Goal: Transaction & Acquisition: Obtain resource

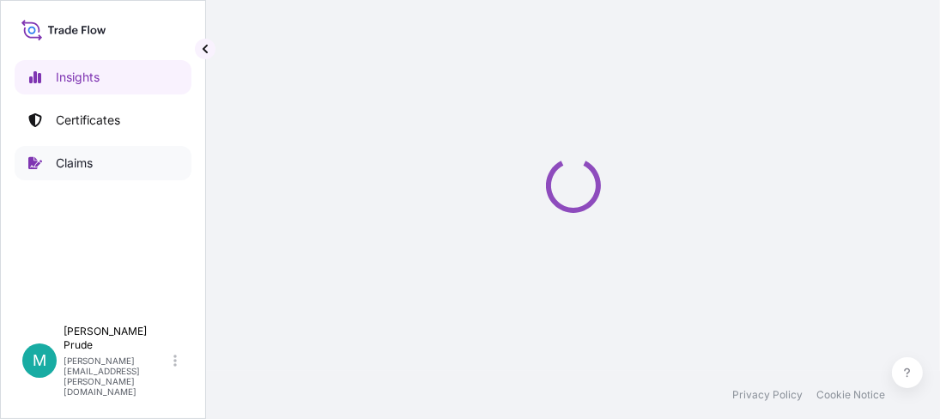
select select "2025"
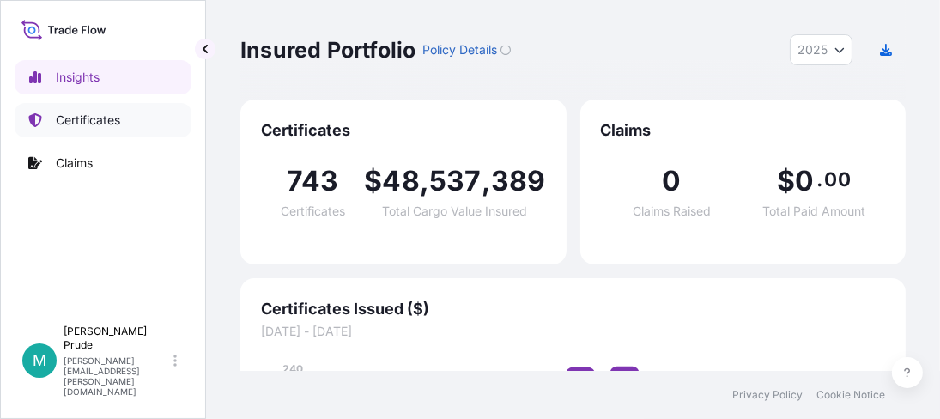
click at [120, 124] on p "Certificates" at bounding box center [88, 120] width 64 height 17
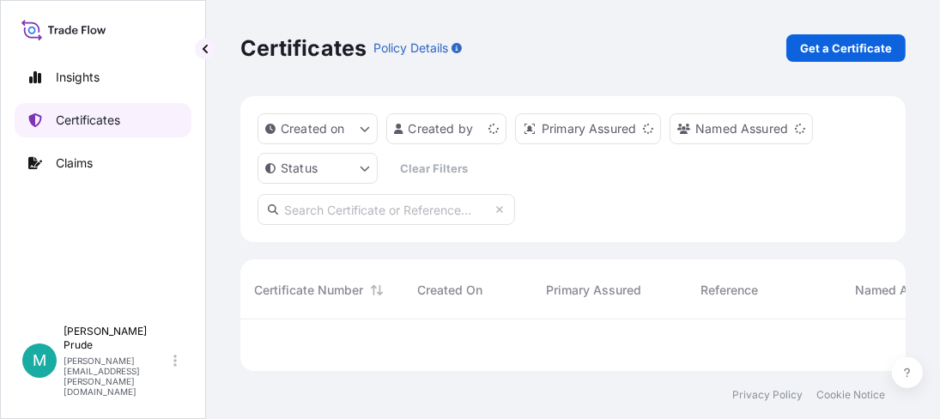
scroll to position [46, 652]
click at [864, 46] on p "Get a Certificate" at bounding box center [846, 47] width 92 height 17
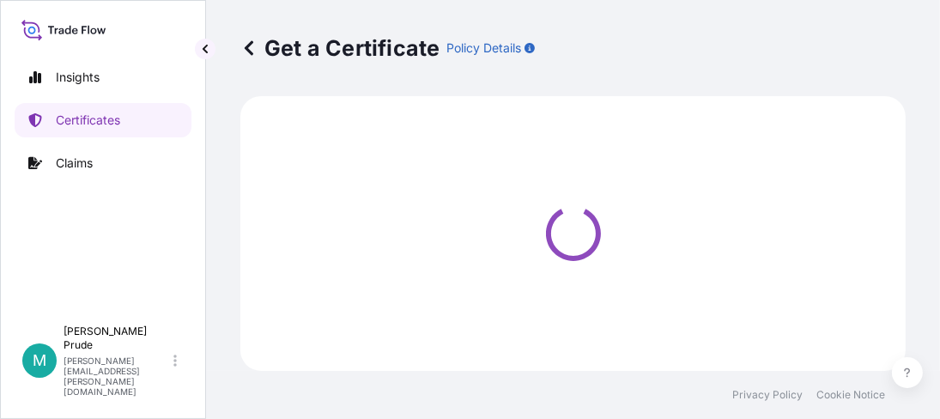
select select "Barge"
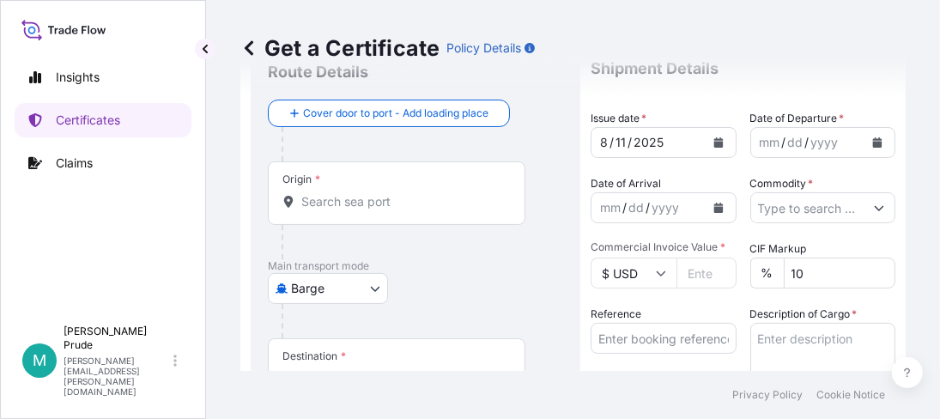
scroll to position [85, 0]
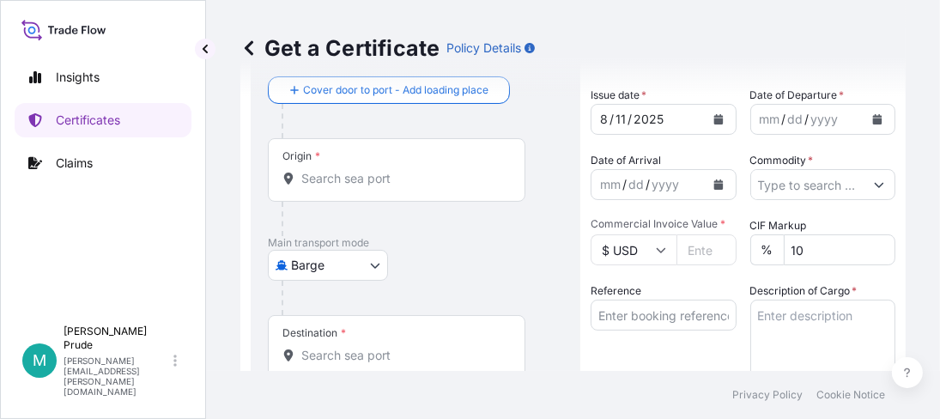
click at [873, 121] on icon "Calendar" at bounding box center [877, 119] width 9 height 10
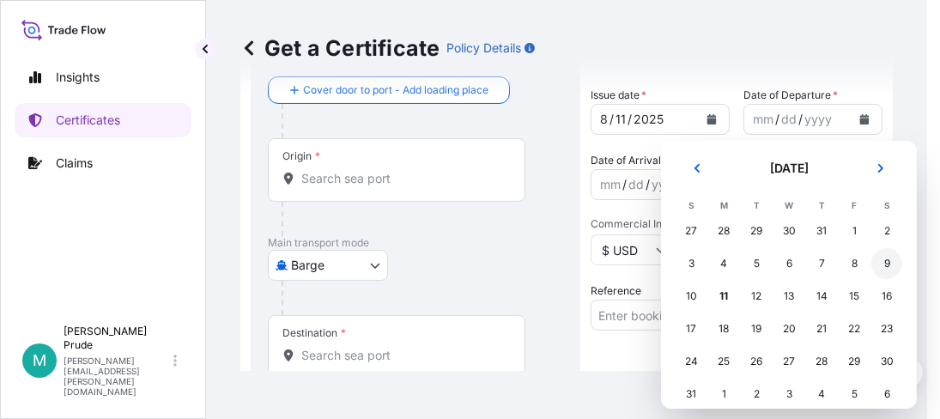
click at [887, 257] on div "9" at bounding box center [886, 263] width 31 height 31
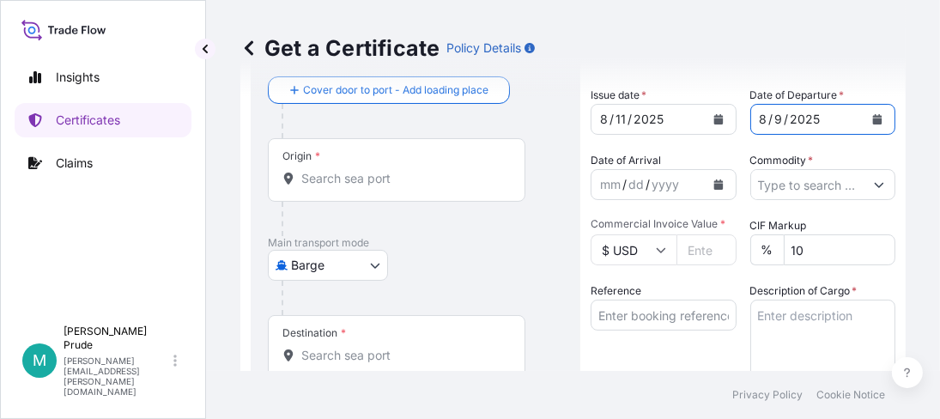
click at [713, 182] on icon "Calendar" at bounding box center [718, 184] width 10 height 10
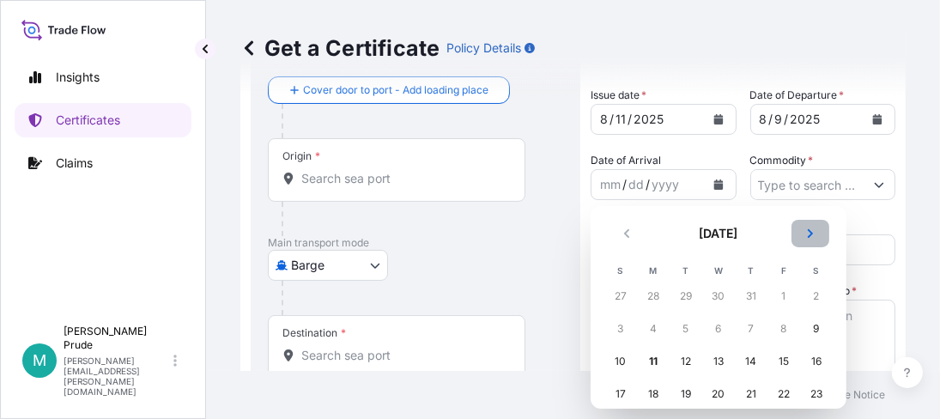
click at [806, 228] on icon "Next" at bounding box center [810, 233] width 10 height 10
click at [779, 396] on div "26" at bounding box center [783, 393] width 31 height 31
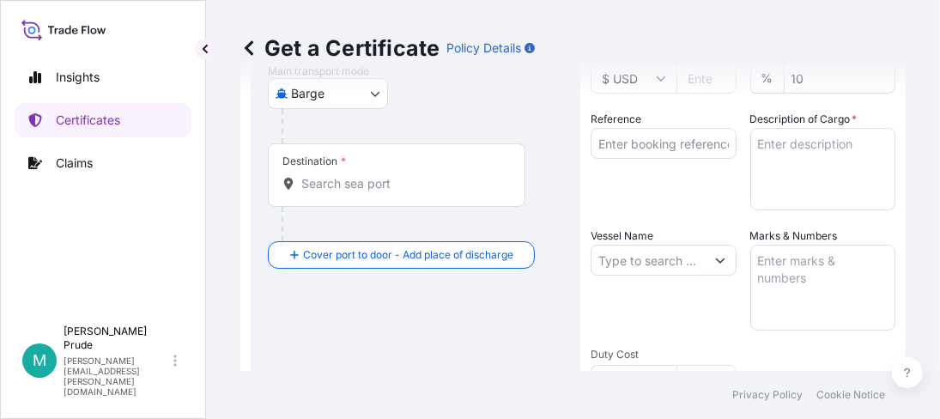
scroll to position [172, 0]
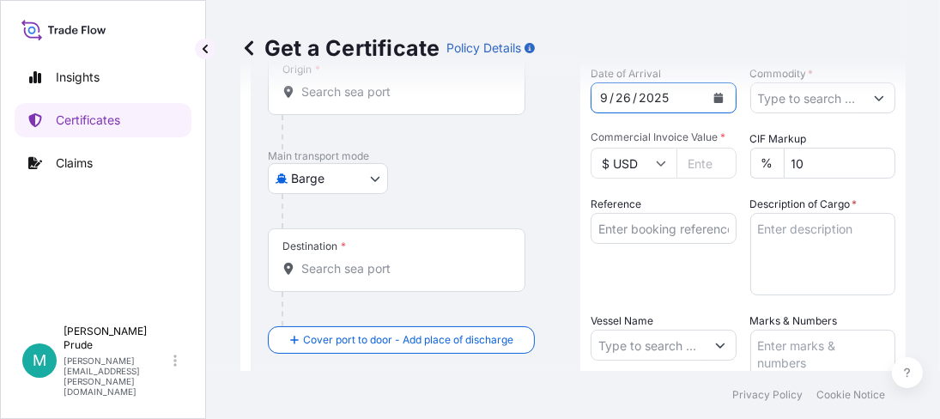
click at [863, 109] on button "Show suggestions" at bounding box center [878, 97] width 31 height 31
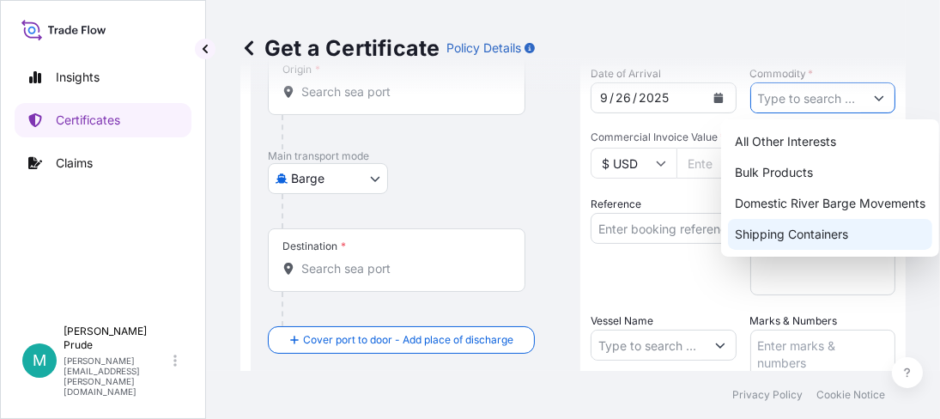
click at [837, 222] on div "Shipping Containers" at bounding box center [830, 234] width 204 height 31
type input "Shipping Containers"
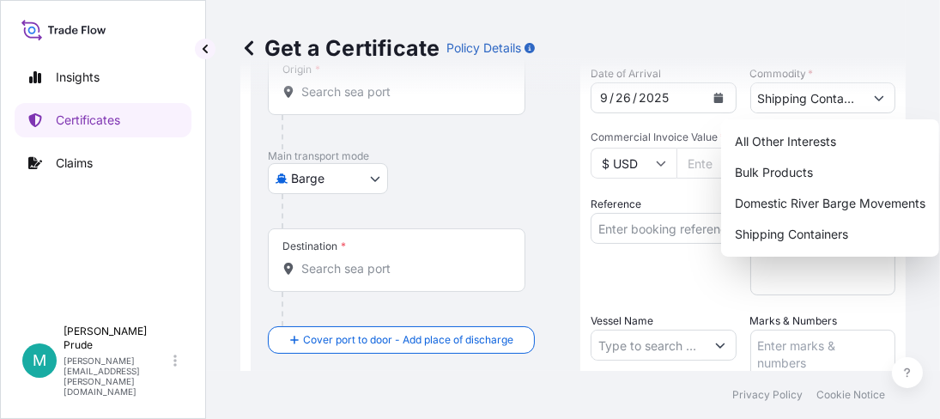
click at [668, 154] on input "$ USD" at bounding box center [633, 163] width 86 height 31
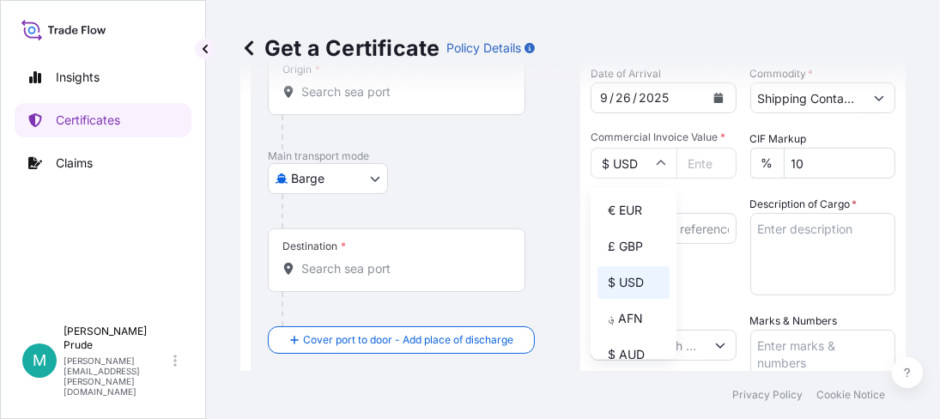
click at [699, 160] on input "Commercial Invoice Value *" at bounding box center [706, 163] width 60 height 31
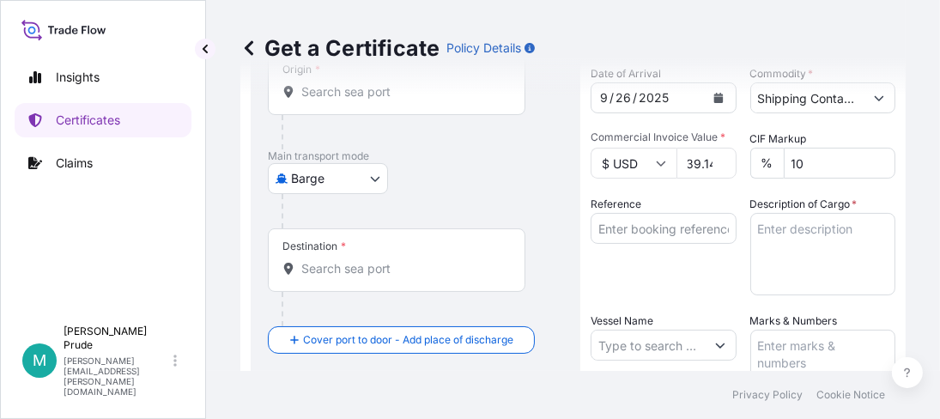
scroll to position [0, 33]
type input "38439.14"
click at [656, 233] on input "Reference" at bounding box center [663, 228] width 146 height 31
paste input "80000107919"
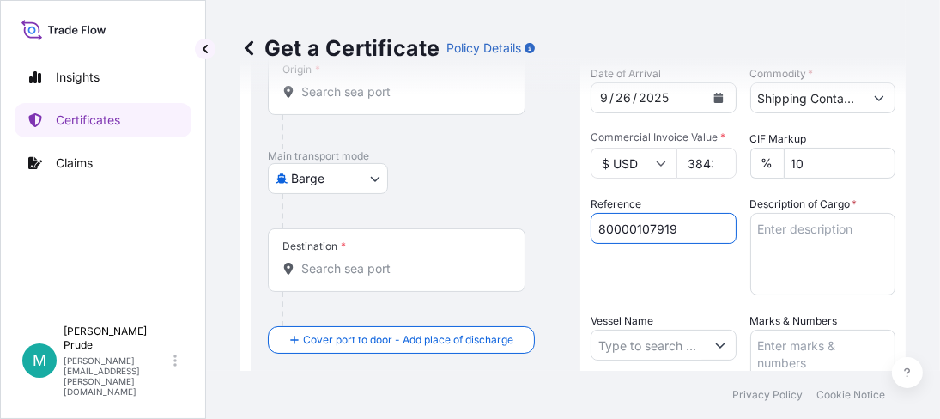
type input "80000107919"
click at [768, 234] on textarea "Description of Cargo *" at bounding box center [823, 254] width 146 height 82
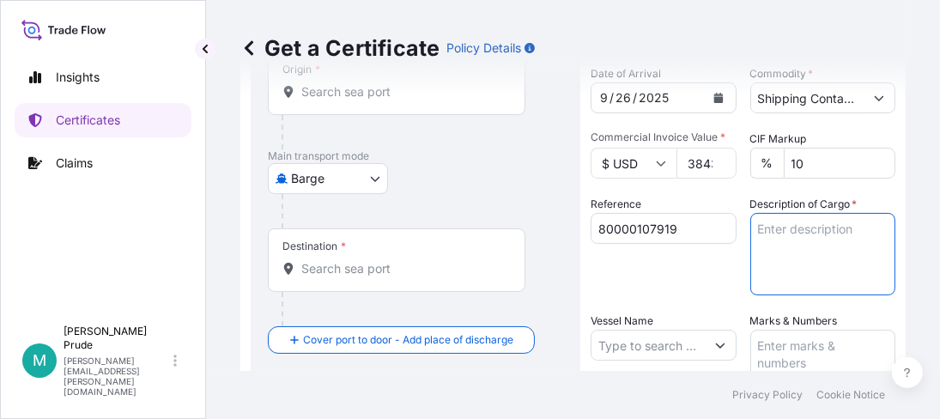
paste textarea "144 BOXES CARBOPOL 974P NF POLYMER, BOX W/PCT Not Regulated. NMFC 156200 PLASTI…"
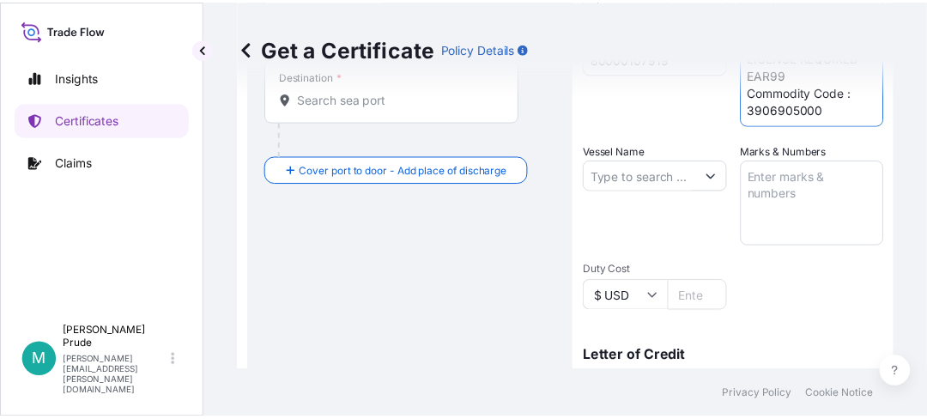
scroll to position [343, 0]
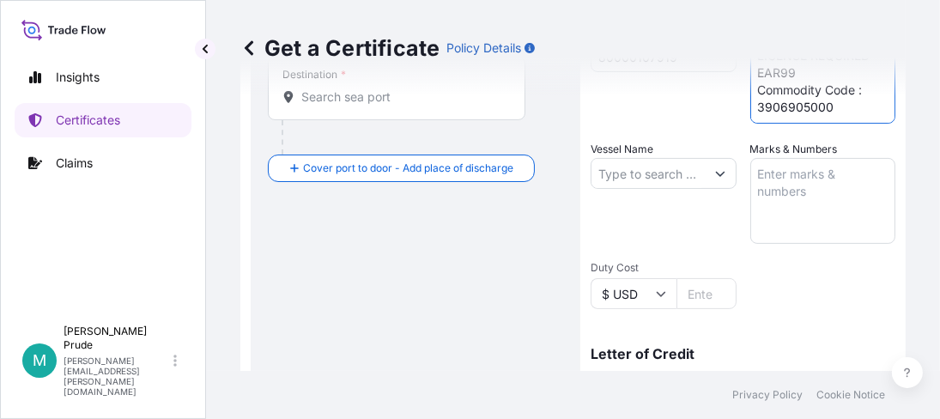
type textarea "144 BOXES CARBOPOL 974P NF POLYMER, BOX W/PCT Not Regulated. NMFC 156200 PLASTI…"
click at [663, 178] on input "Vessel Name" at bounding box center [647, 173] width 113 height 31
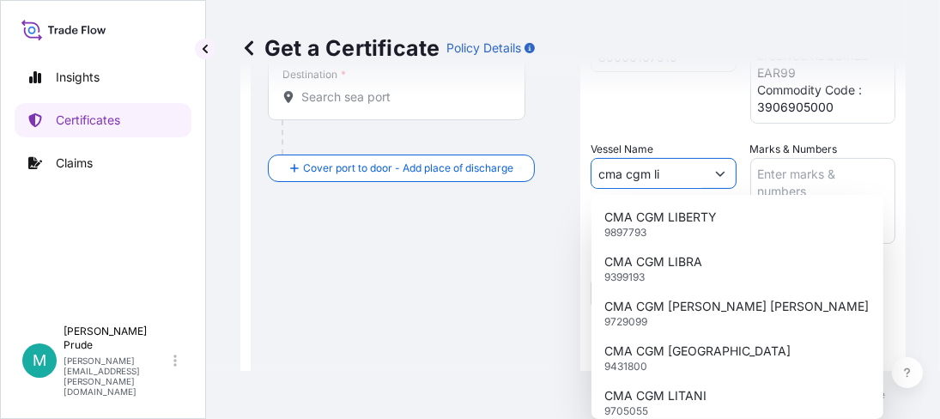
scroll to position [456, 0]
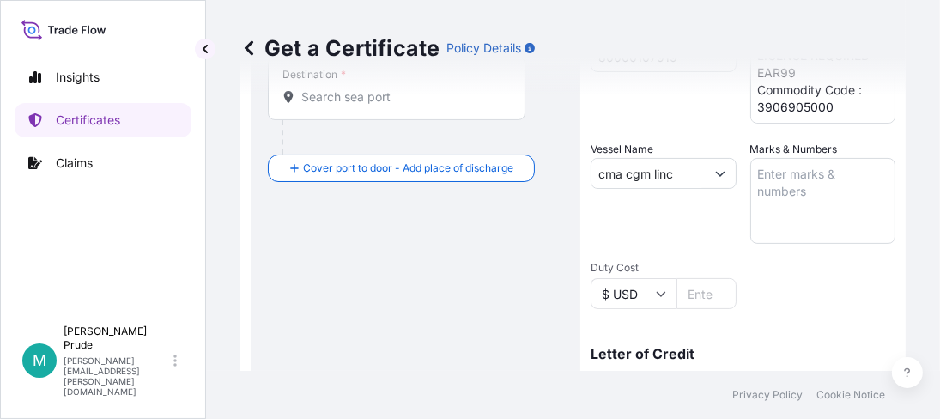
click at [656, 172] on input "cma cgm linc" at bounding box center [647, 173] width 113 height 31
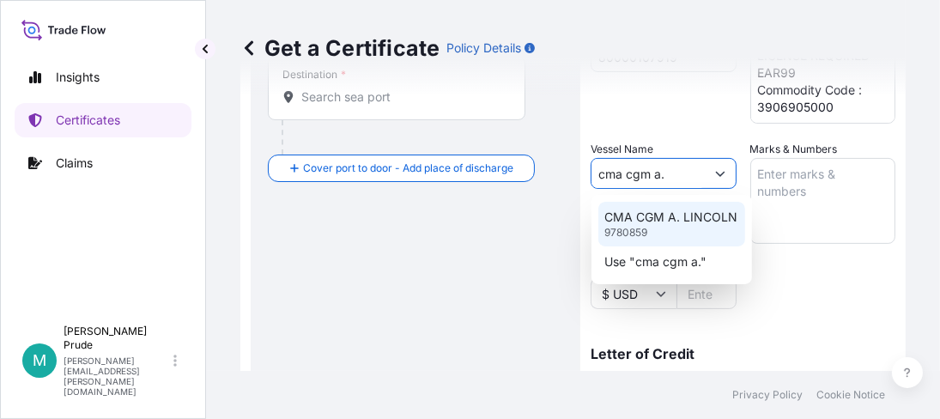
click at [672, 206] on div "CMA CGM A. LINCOLN 9780859" at bounding box center [671, 224] width 147 height 45
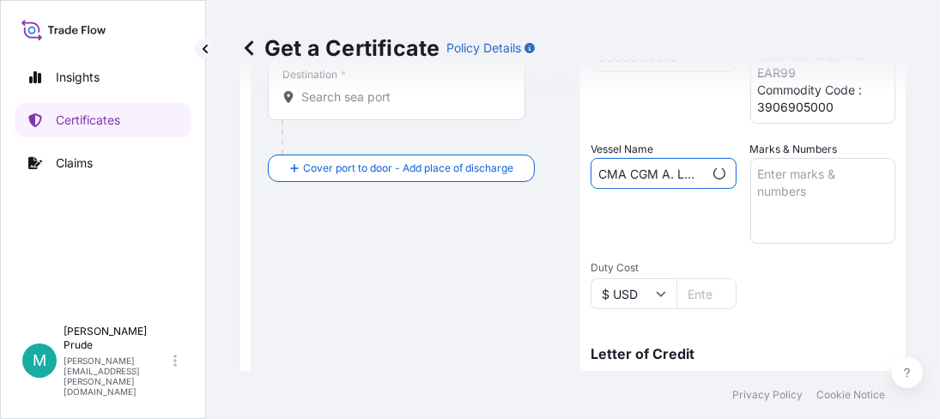
type input "CMA CGM A. LINCOLN"
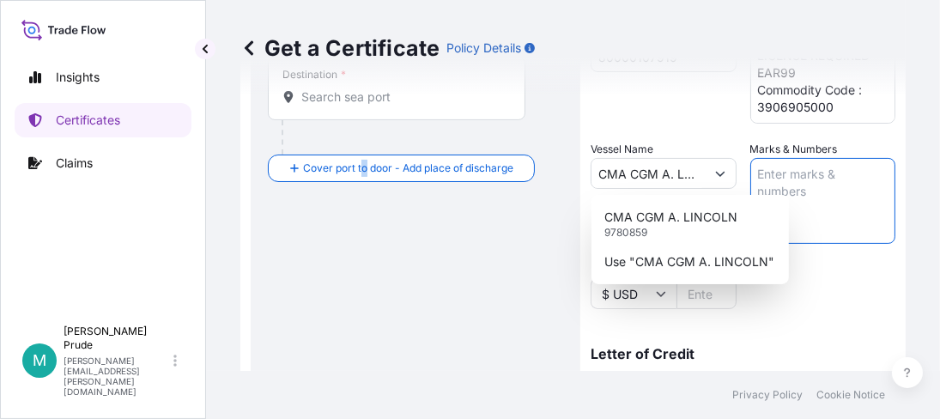
drag, startPoint x: 366, startPoint y: 201, endPoint x: 375, endPoint y: 201, distance: 9.4
click at [370, 200] on div "Route Details Cover door to port - Add loading place Place of loading Road / [G…" at bounding box center [415, 195] width 295 height 831
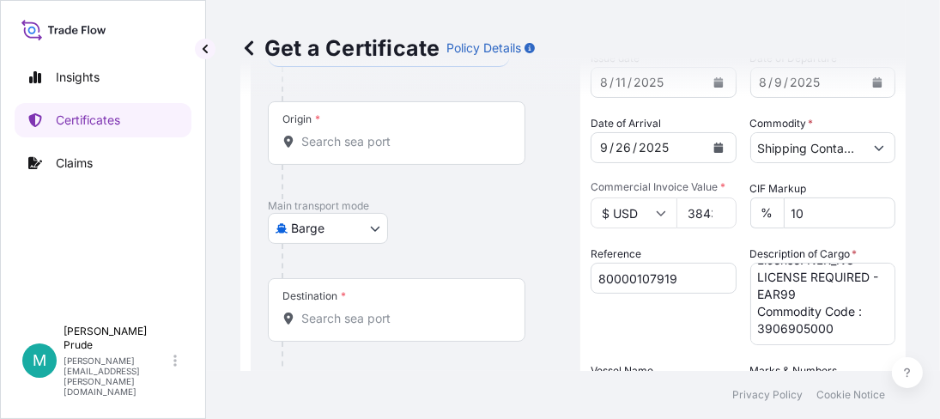
scroll to position [85, 0]
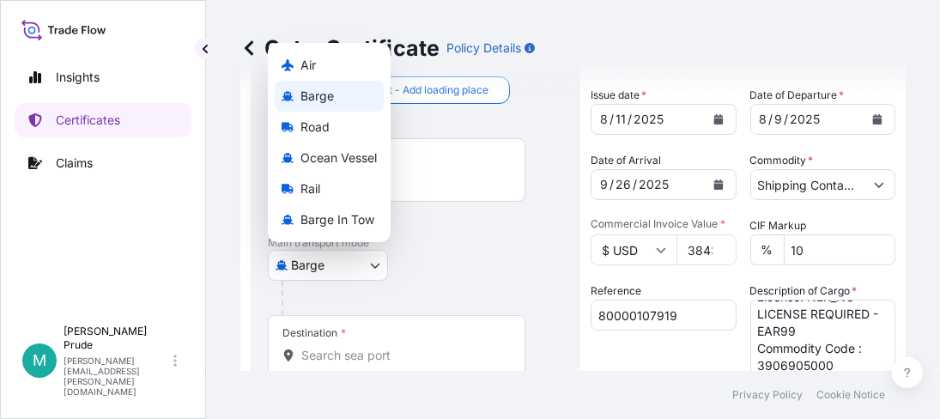
click at [374, 263] on body "1 option available. 0 options available. 1 option available. 2 options availabl…" at bounding box center [470, 209] width 940 height 419
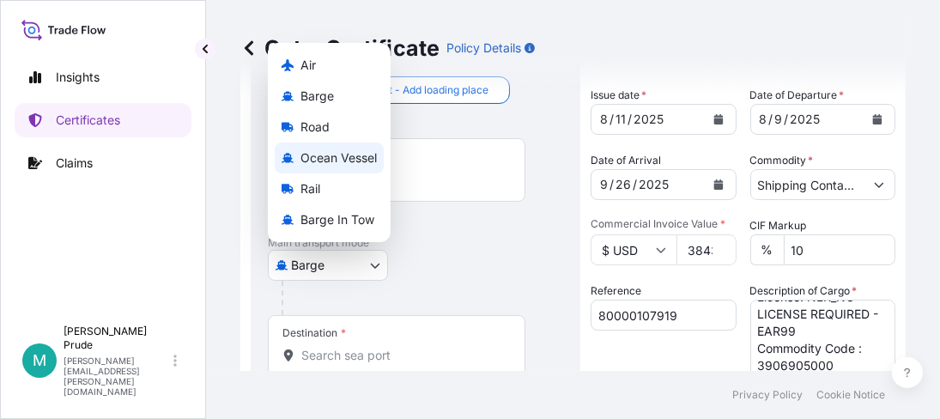
click at [345, 162] on span "Ocean Vessel" at bounding box center [338, 157] width 76 height 17
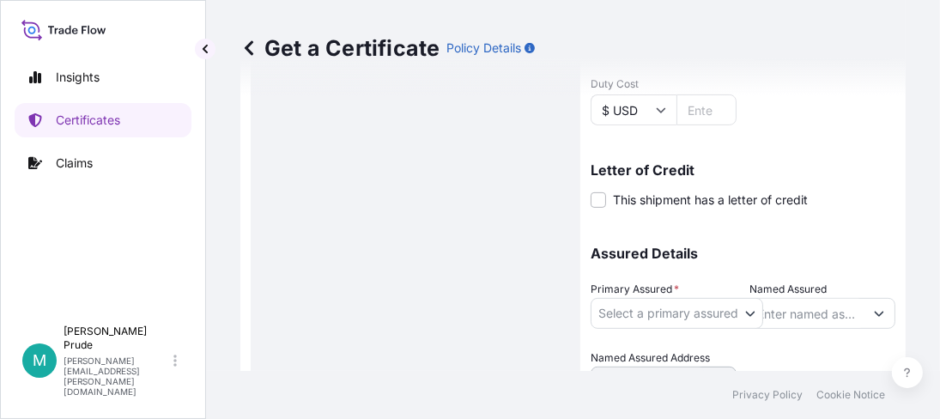
scroll to position [600, 0]
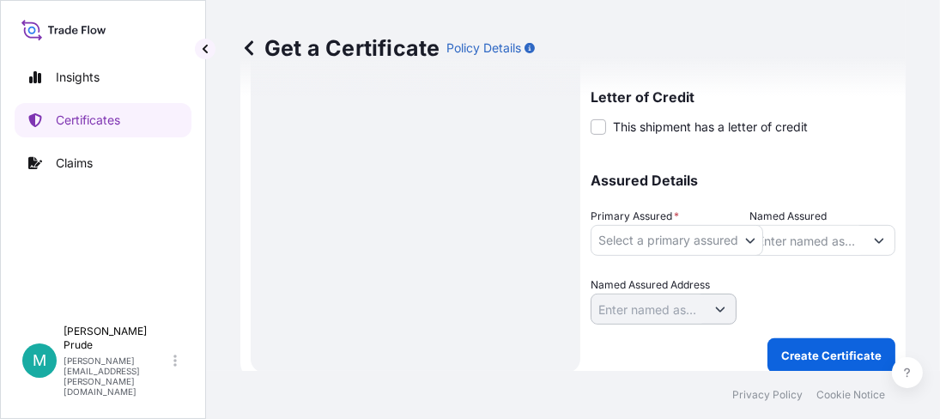
click at [652, 238] on body "Insights Certificates Claims M [PERSON_NAME] [PERSON_NAME][EMAIL_ADDRESS][PERSO…" at bounding box center [470, 209] width 940 height 419
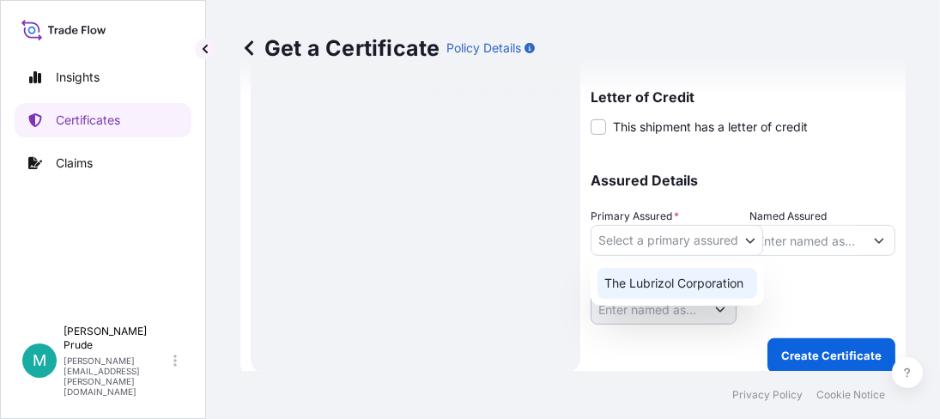
click at [656, 275] on div "The Lubrizol Corporation" at bounding box center [677, 283] width 160 height 31
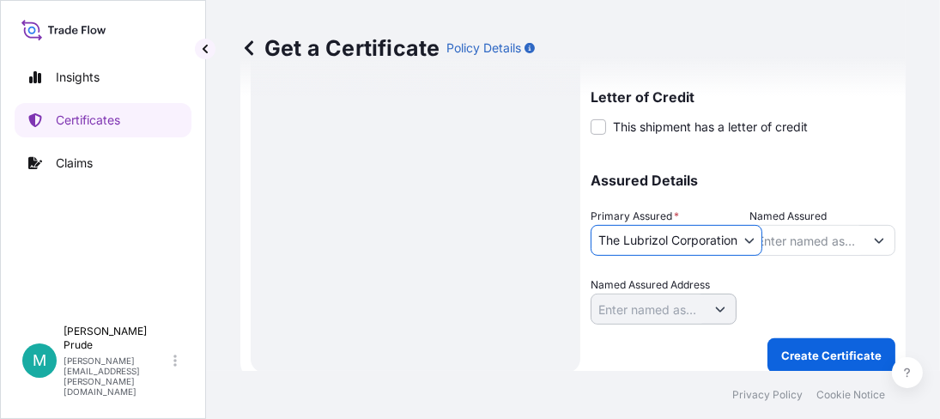
click at [824, 229] on input "Named Assured" at bounding box center [807, 240] width 113 height 31
click at [820, 239] on input "Named Assured" at bounding box center [807, 240] width 113 height 31
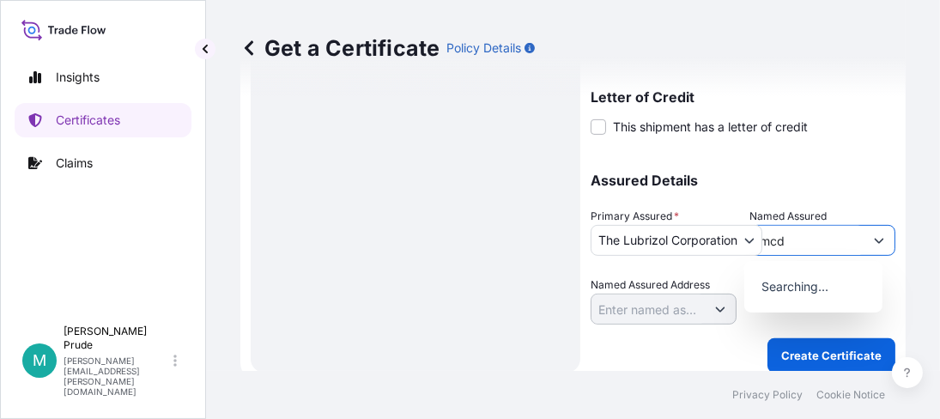
scroll to position [456, 0]
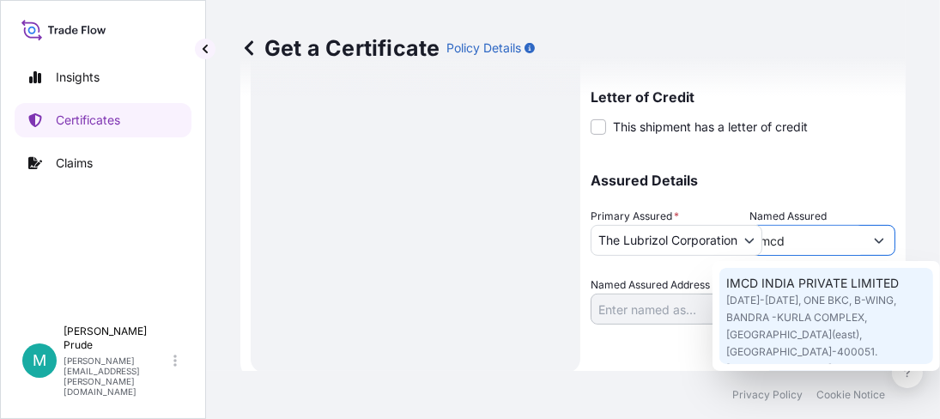
click at [836, 317] on span "[DATE]-[DATE], ONE BKC, B-WING, BANDRA -KURLA COMPLEX,[GEOGRAPHIC_DATA](east),[…" at bounding box center [826, 343] width 200 height 103
type input "IMCD INDIA PRIVATE LIMITED"
type input "[DATE]-[DATE], ONE BKC, B-WING, BANDRA -KURLA COMPLEX,[GEOGRAPHIC_DATA](east),[…"
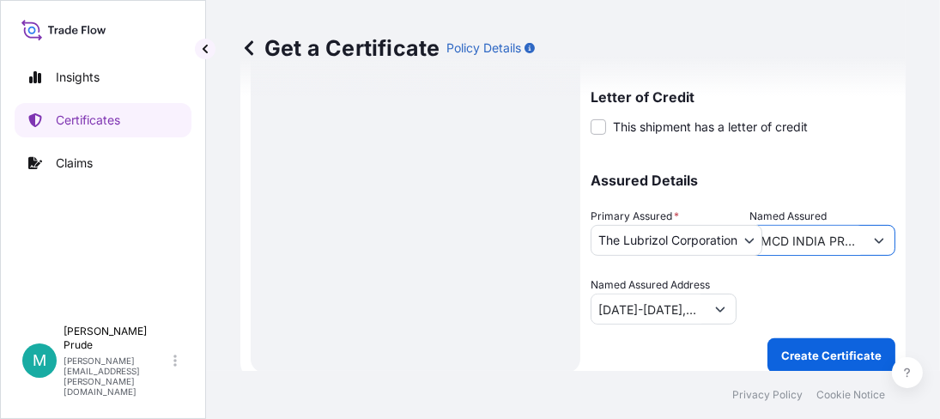
click at [847, 239] on input "IMCD INDIA PRIVATE LIMITED" at bounding box center [807, 240] width 113 height 31
drag, startPoint x: 849, startPoint y: 239, endPoint x: 644, endPoint y: 253, distance: 206.4
click at [644, 253] on div "Assured Details Primary Assured * The Lubrizol Corporation The Lubrizol Corpora…" at bounding box center [742, 239] width 305 height 172
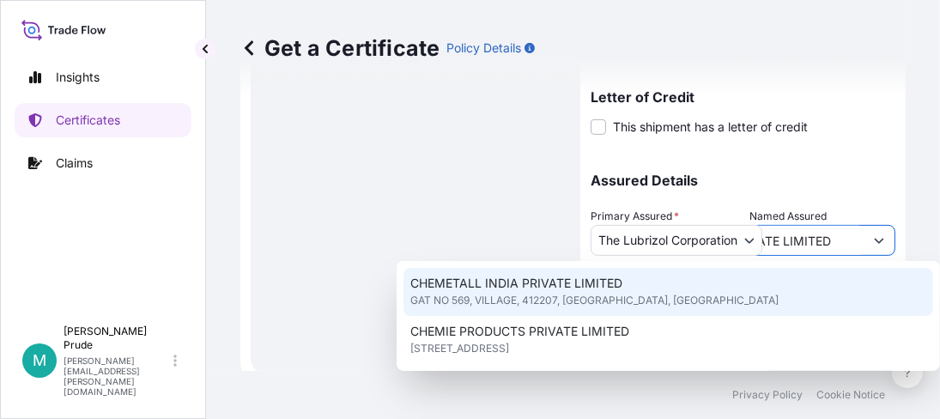
drag, startPoint x: 728, startPoint y: 255, endPoint x: 644, endPoint y: 263, distance: 85.4
click at [650, 269] on body "2 options available. 15 options available. Insights Certificates Claims M [PERS…" at bounding box center [470, 209] width 940 height 419
type input "CHEMETALL INDIA PRIVATE LIMITED"
type input "GAT NO 569, VILLAGE"
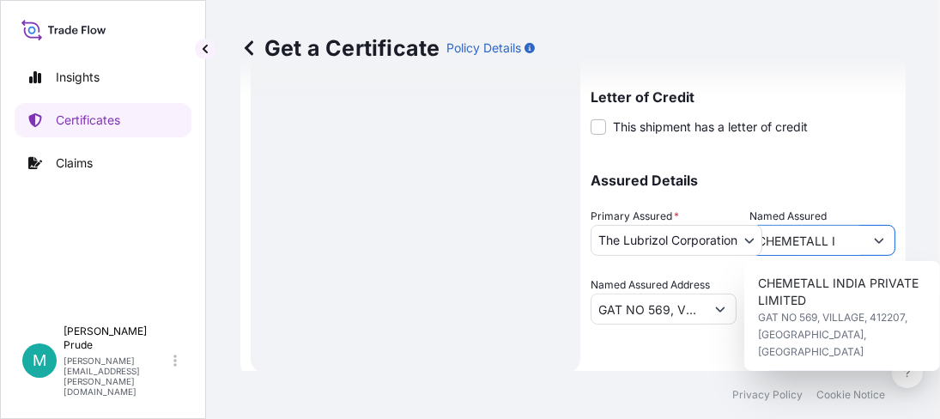
scroll to position [0, 0]
type input "C"
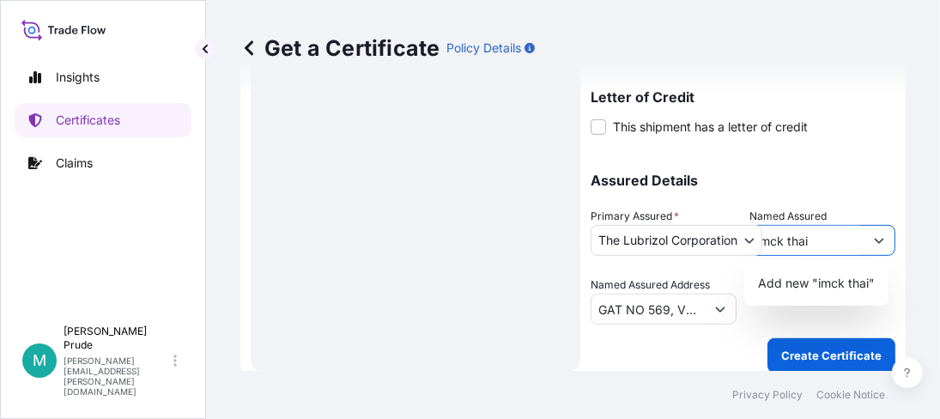
click at [768, 246] on input "imck thai" at bounding box center [807, 240] width 113 height 31
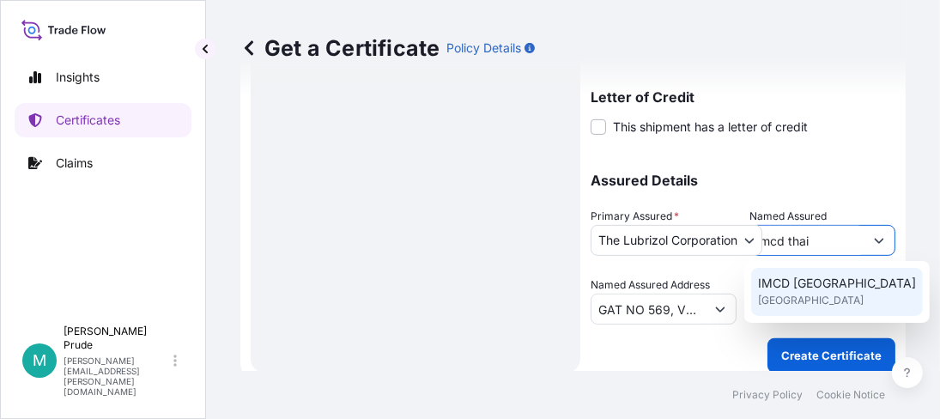
click at [809, 295] on span "[GEOGRAPHIC_DATA]" at bounding box center [811, 300] width 106 height 17
type input "IMCD [GEOGRAPHIC_DATA]"
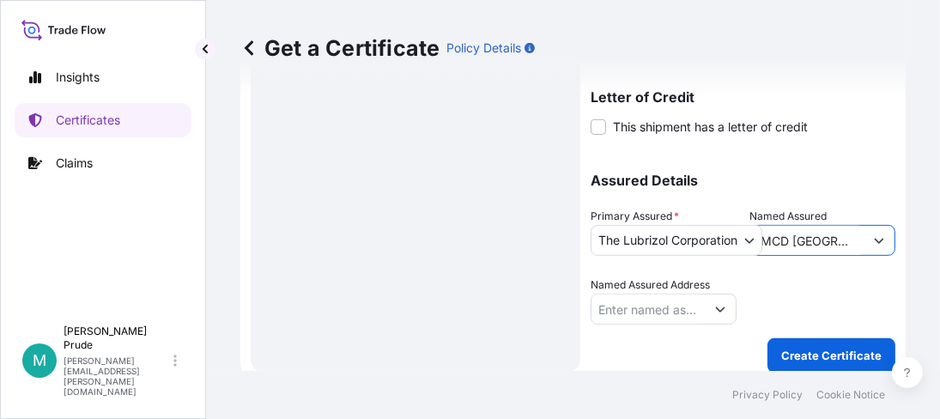
type input "IMCD [GEOGRAPHIC_DATA]"
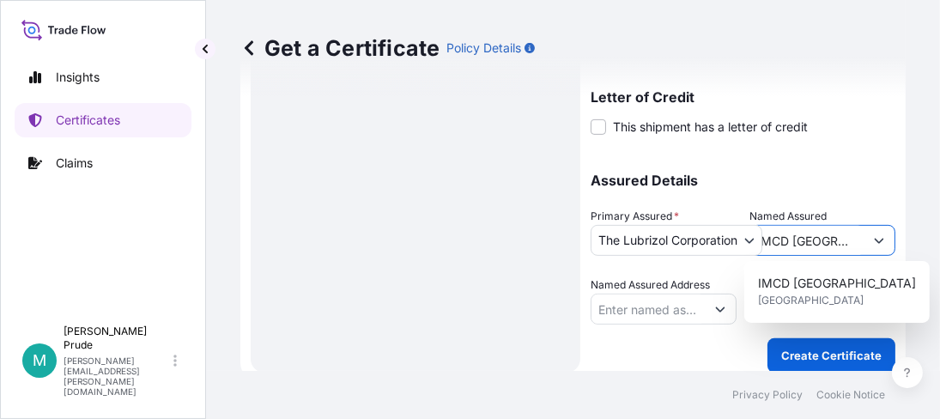
click at [874, 236] on icon "Show suggestions" at bounding box center [879, 240] width 10 height 10
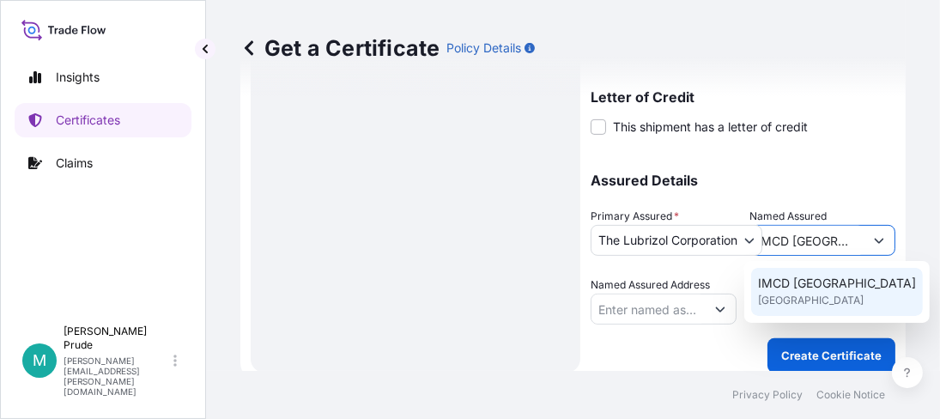
drag, startPoint x: 838, startPoint y: 239, endPoint x: 710, endPoint y: 245, distance: 128.8
click at [705, 251] on div "Assured Details Primary Assured * The Lubrizol Corporation The Lubrizol Corpora…" at bounding box center [742, 239] width 305 height 172
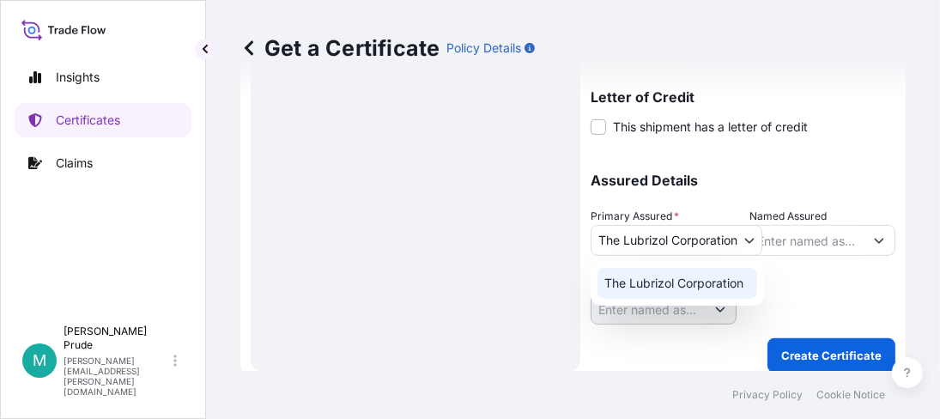
click at [710, 245] on body "1 option available. Insights Certificates Claims M [PERSON_NAME] [PERSON_NAME][…" at bounding box center [470, 209] width 940 height 419
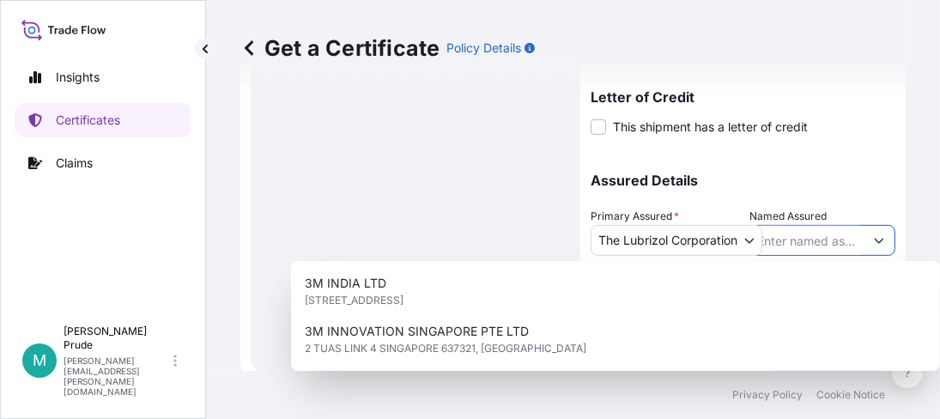
click at [840, 245] on input "Named Assured" at bounding box center [807, 240] width 113 height 31
click at [806, 231] on input "Named Assured" at bounding box center [807, 240] width 113 height 31
click at [794, 227] on input "Named Assured" at bounding box center [807, 240] width 113 height 31
drag, startPoint x: 884, startPoint y: 124, endPoint x: 864, endPoint y: 200, distance: 78.9
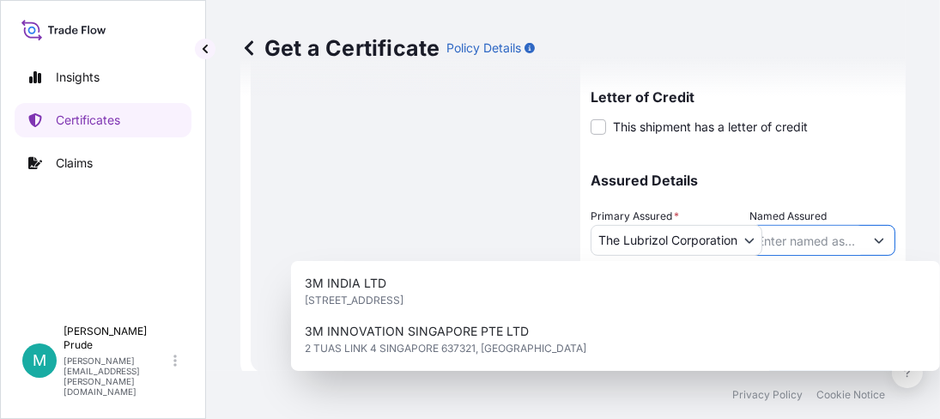
click at [874, 236] on icon "Show suggestions" at bounding box center [879, 240] width 10 height 10
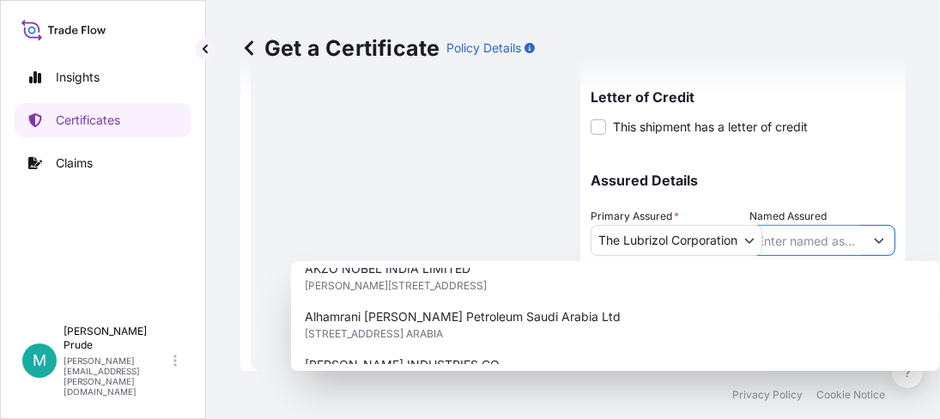
scroll to position [624, 0]
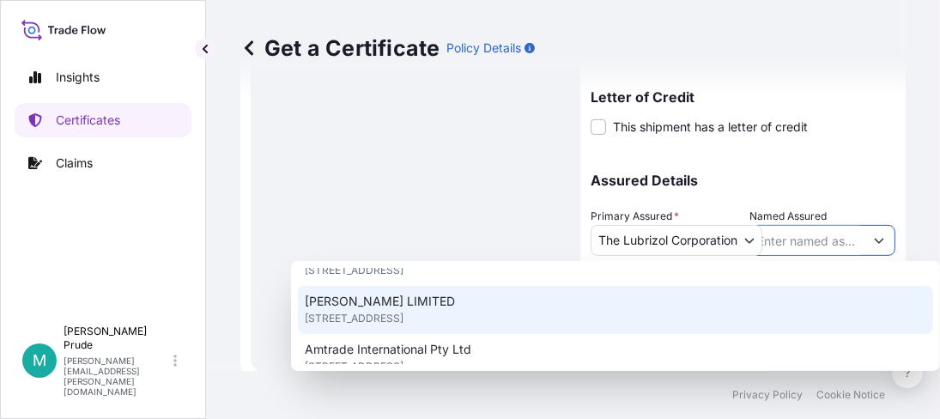
click at [788, 239] on input "Named Assured" at bounding box center [807, 240] width 113 height 31
click at [789, 237] on input "Named Assured" at bounding box center [807, 240] width 113 height 31
click at [795, 239] on input "Named Assured" at bounding box center [807, 240] width 113 height 31
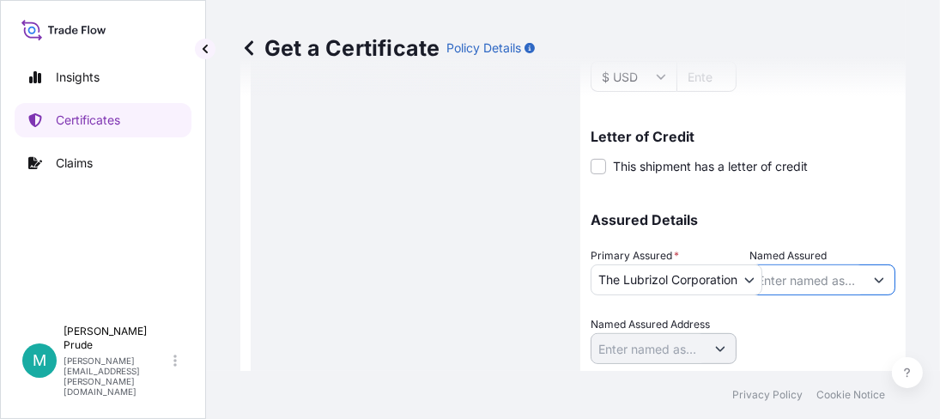
scroll to position [610, 0]
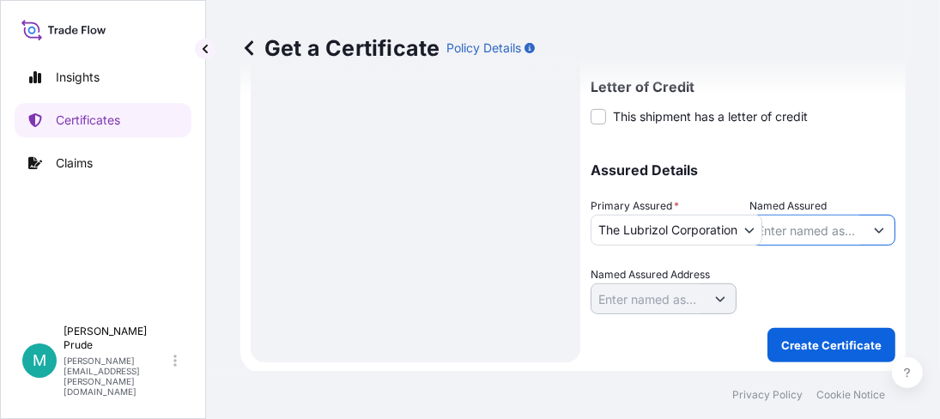
click at [795, 227] on input "Named Assured" at bounding box center [807, 230] width 113 height 31
click at [838, 230] on input "Named Assured" at bounding box center [807, 230] width 113 height 31
type input "i"
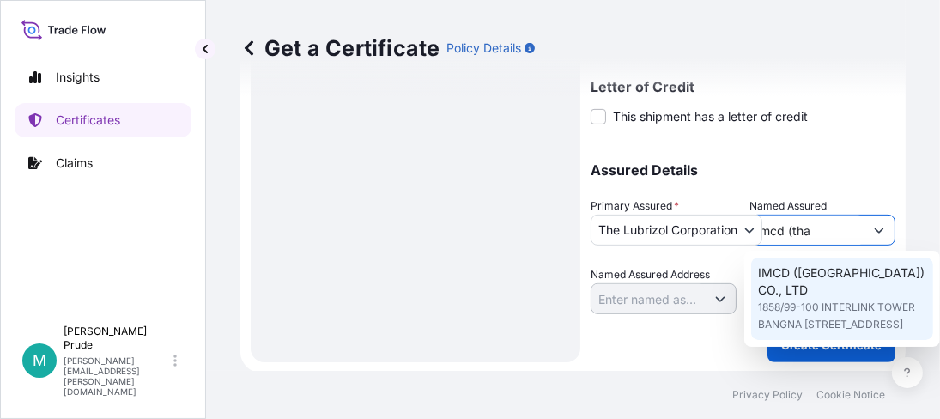
click at [829, 278] on span "IMCD ([GEOGRAPHIC_DATA]) CO., LTD" at bounding box center [842, 281] width 168 height 34
type input "IMCD ([GEOGRAPHIC_DATA]) CO., LTD"
type input "1858/99-100 INTERLINK TOWER BANGNA 22ND FLOOR DEBARATNA RD BANGNA TAI BANGNA"
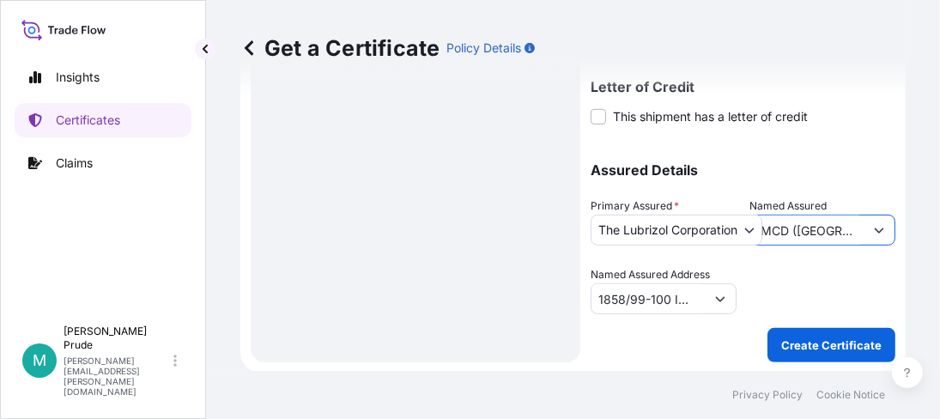
type input "IMCD ([GEOGRAPHIC_DATA]) CO., LTD"
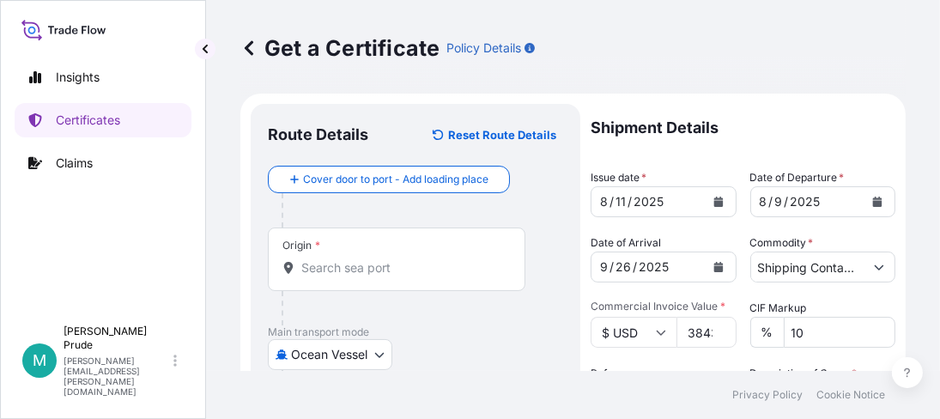
scroll to position [0, 0]
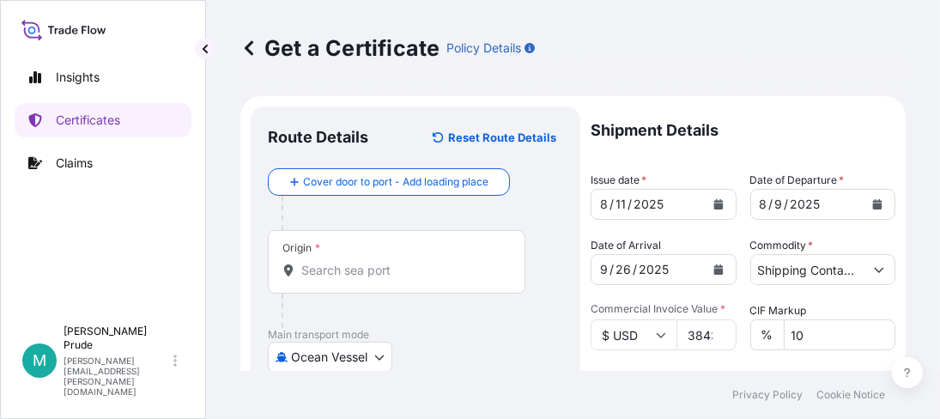
drag, startPoint x: 349, startPoint y: 250, endPoint x: 353, endPoint y: 265, distance: 15.8
click at [350, 251] on div "Origin *" at bounding box center [396, 261] width 257 height 63
click at [350, 262] on input "Origin *" at bounding box center [402, 270] width 203 height 17
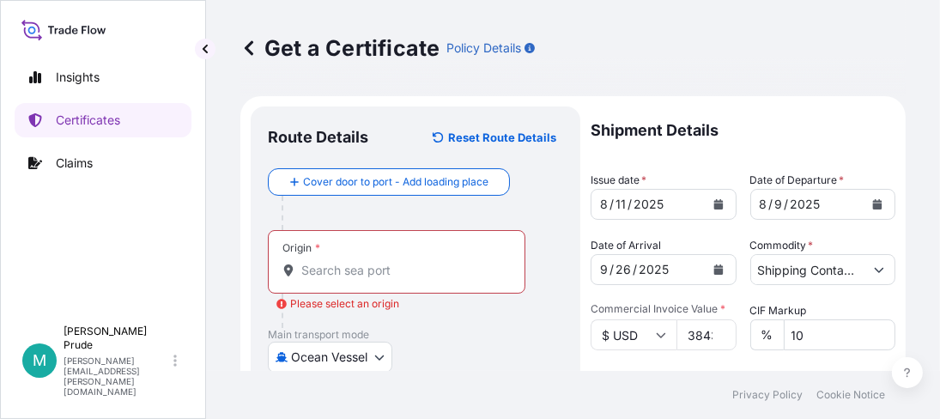
click at [338, 265] on input "Origin * Please select an origin" at bounding box center [402, 270] width 203 height 17
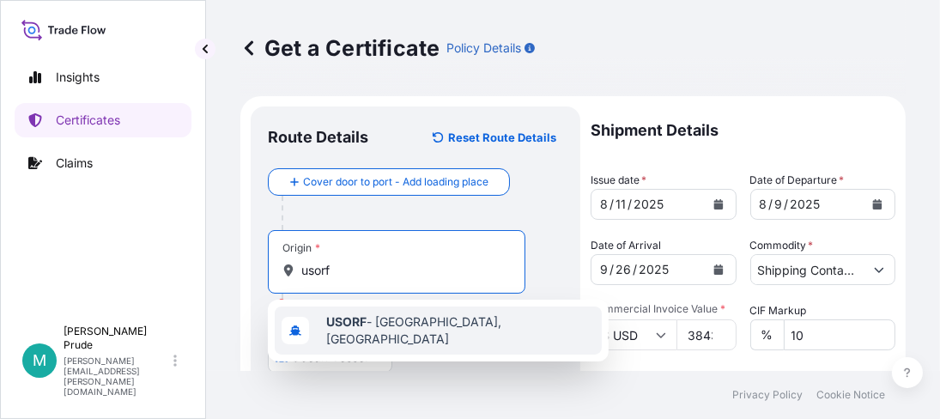
click at [408, 323] on span "USORF - [GEOGRAPHIC_DATA], [GEOGRAPHIC_DATA]" at bounding box center [460, 330] width 269 height 34
type input "USORF - [GEOGRAPHIC_DATA], [GEOGRAPHIC_DATA]"
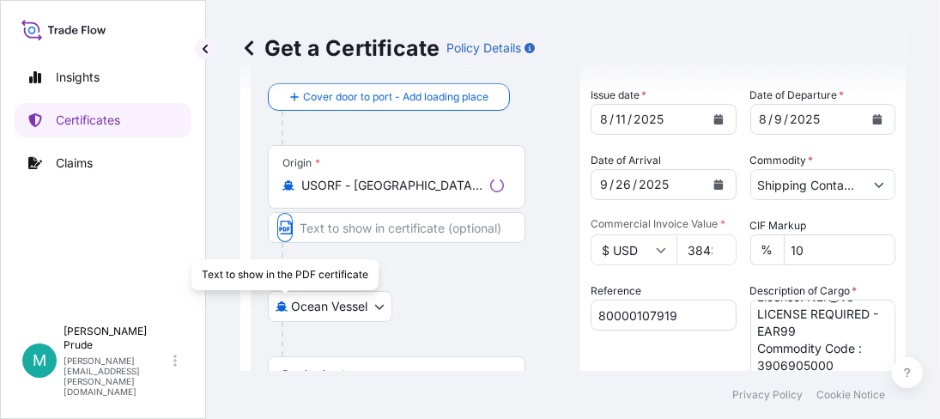
scroll to position [172, 0]
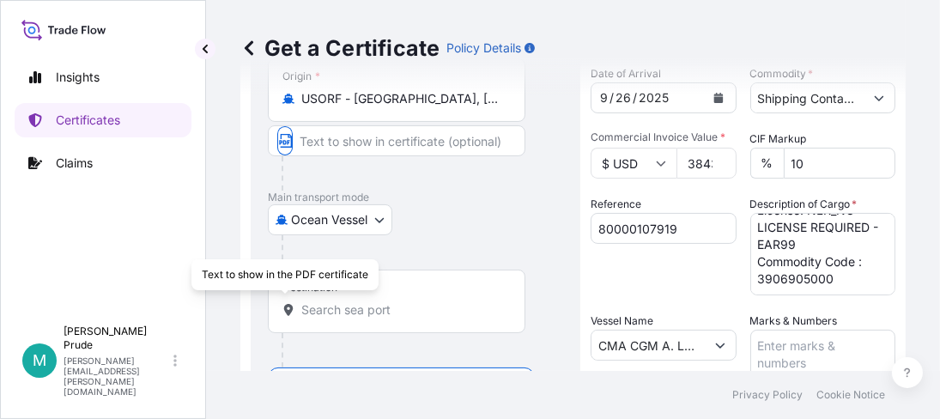
click at [393, 318] on div "Destination *" at bounding box center [396, 300] width 257 height 63
click at [393, 318] on input "Destination *" at bounding box center [402, 309] width 203 height 17
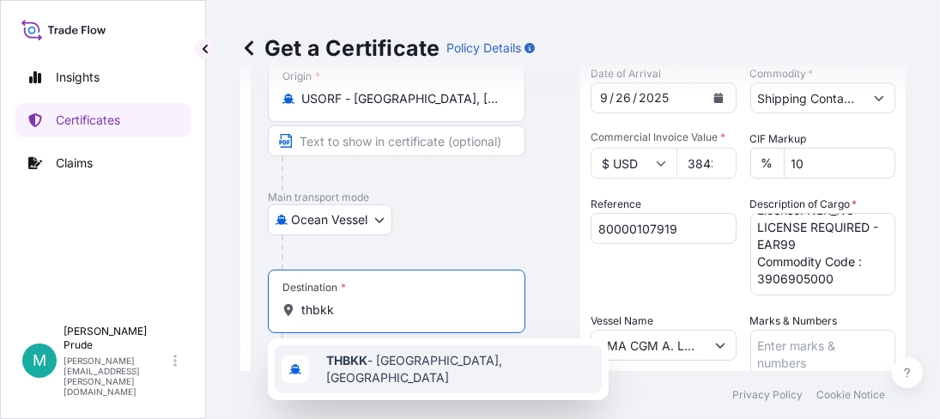
click at [393, 368] on span "THBKK - [GEOGRAPHIC_DATA], [GEOGRAPHIC_DATA]" at bounding box center [460, 369] width 269 height 34
type input "THBKK - [GEOGRAPHIC_DATA], [GEOGRAPHIC_DATA]"
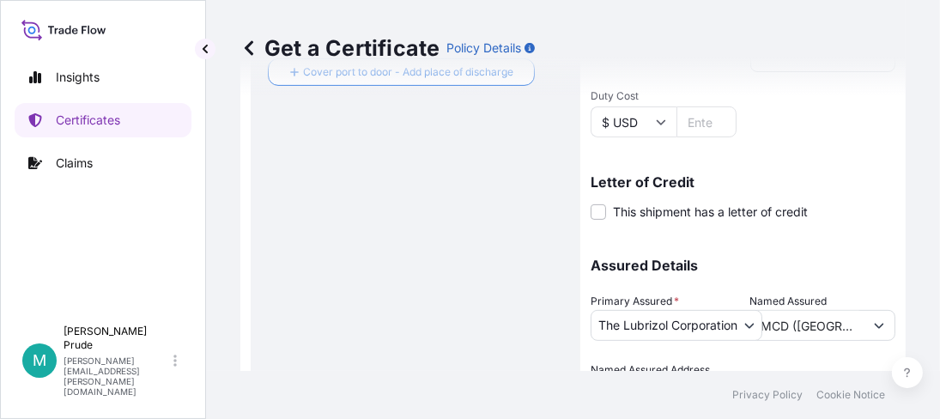
scroll to position [610, 0]
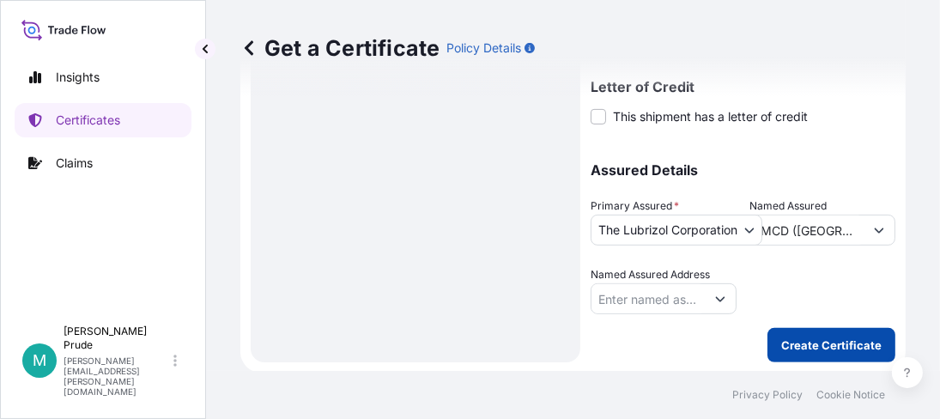
click at [852, 344] on p "Create Certificate" at bounding box center [831, 344] width 100 height 17
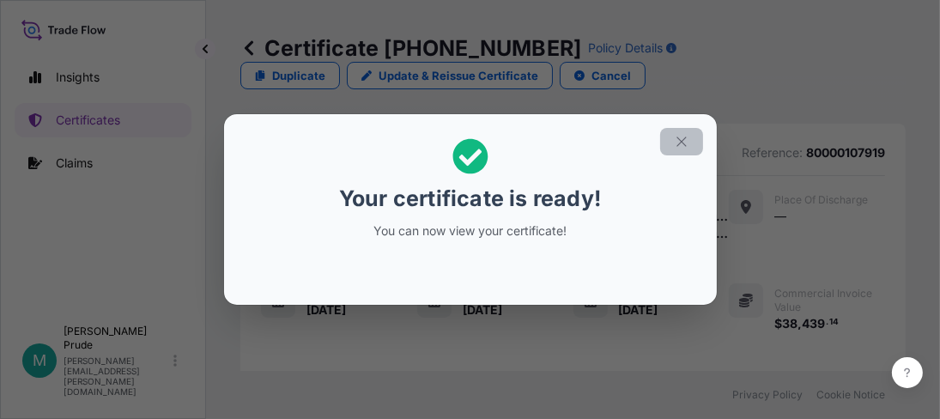
click at [689, 145] on button "button" at bounding box center [681, 141] width 43 height 27
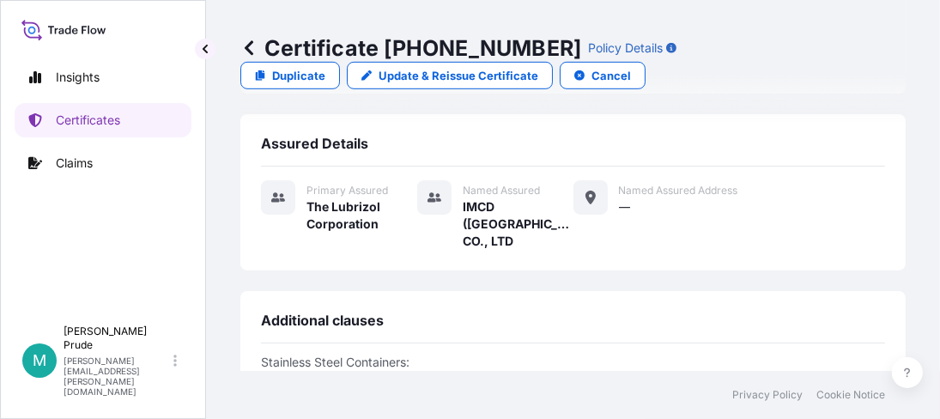
scroll to position [1318, 0]
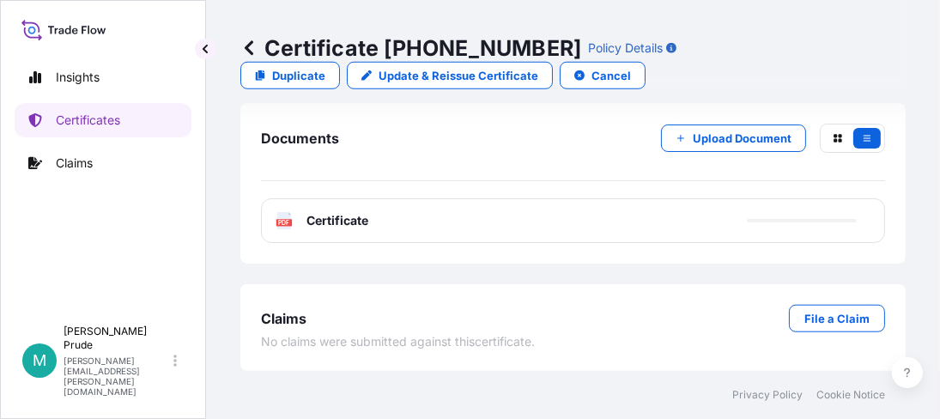
click at [320, 220] on span "Certificate" at bounding box center [337, 220] width 62 height 17
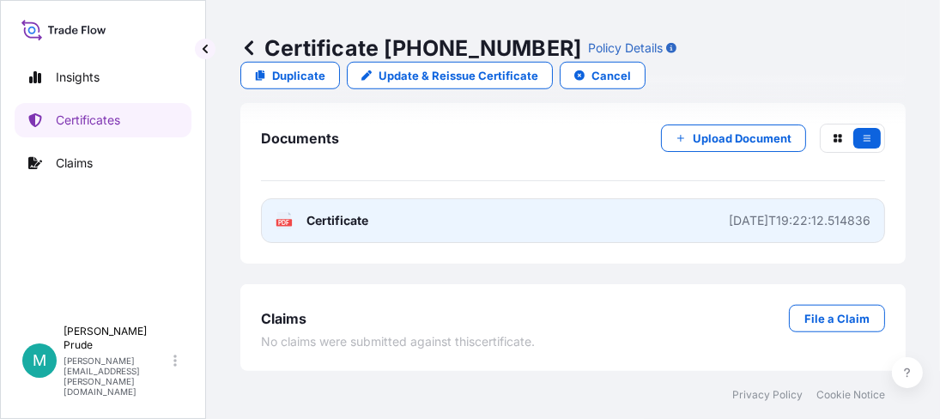
click at [290, 218] on icon at bounding box center [284, 220] width 15 height 17
